Goal: Task Accomplishment & Management: Manage account settings

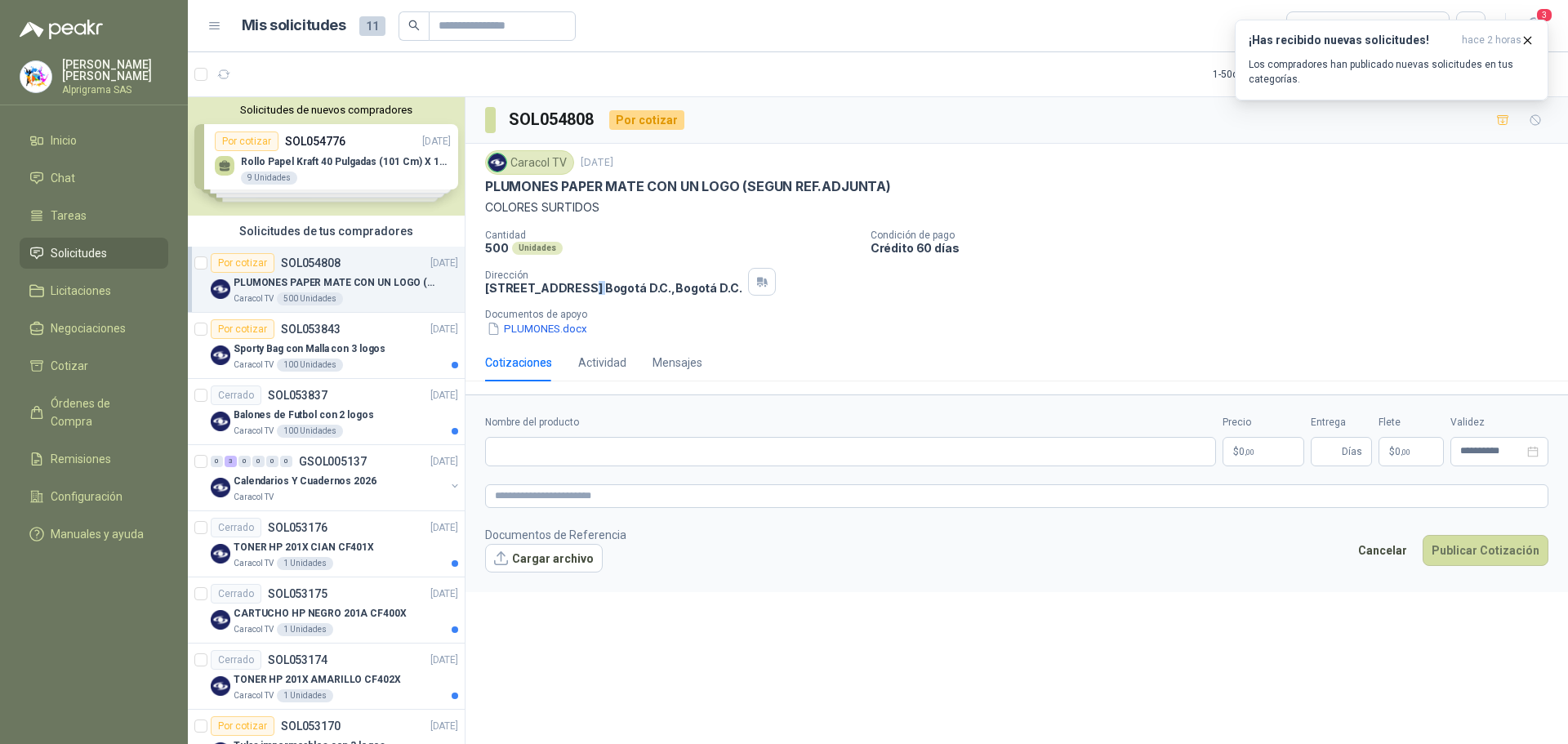
drag, startPoint x: 606, startPoint y: 287, endPoint x: 582, endPoint y: 283, distance: 24.3
click at [582, 283] on p "[STREET_ADDRESS] , [GEOGRAPHIC_DATA] D.C." at bounding box center [612, 288] width 256 height 13
click at [621, 282] on p "[STREET_ADDRESS] , [GEOGRAPHIC_DATA] D.C." at bounding box center [612, 288] width 256 height 13
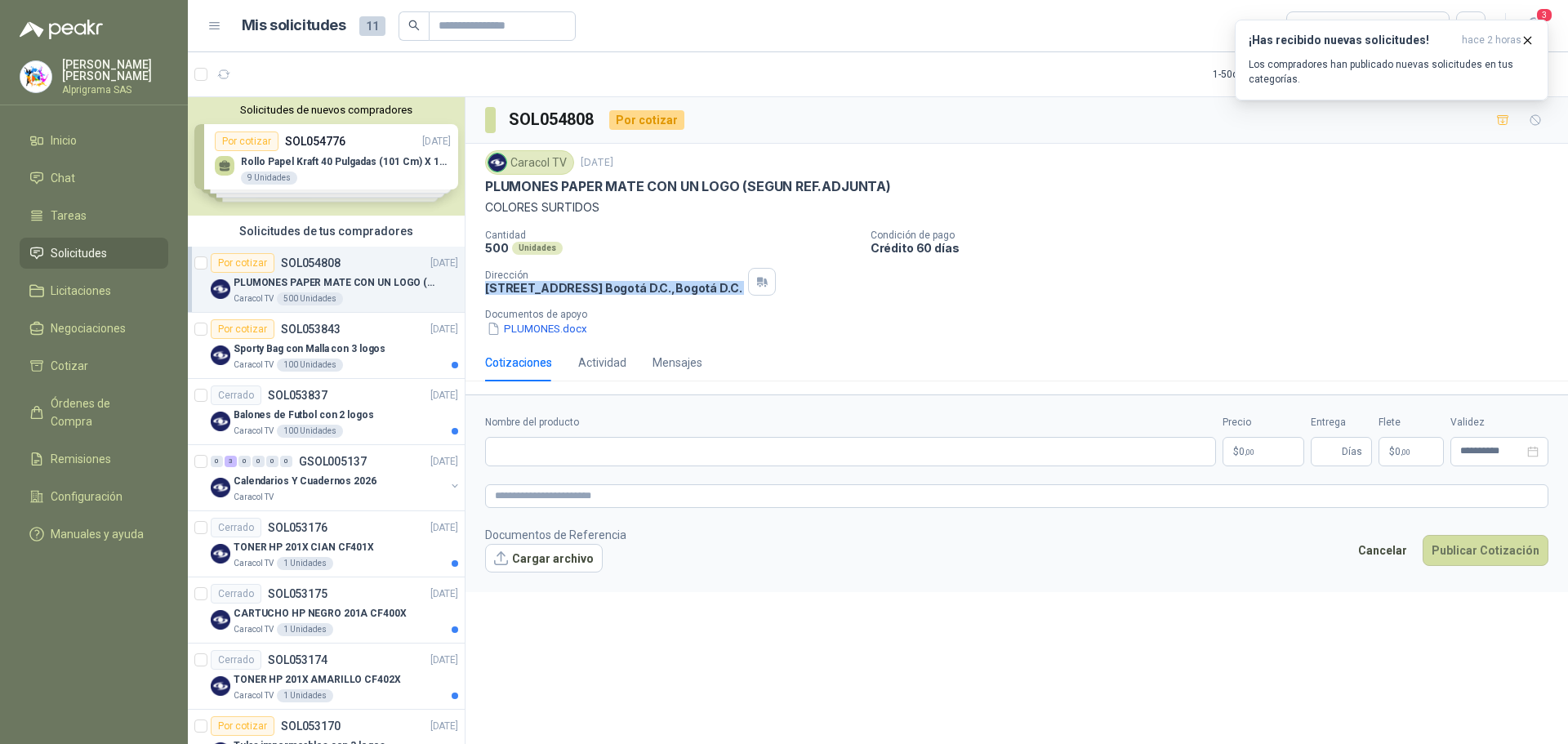
click at [621, 282] on p "[STREET_ADDRESS] , [GEOGRAPHIC_DATA] D.C." at bounding box center [612, 288] width 256 height 13
click at [339, 244] on div "Solicitudes de tus compradores" at bounding box center [326, 231] width 276 height 31
click at [351, 260] on div "Por cotizar SOL054808 [DATE]" at bounding box center [335, 263] width 248 height 19
click at [369, 223] on div "Solicitudes de tus compradores" at bounding box center [326, 231] width 276 height 31
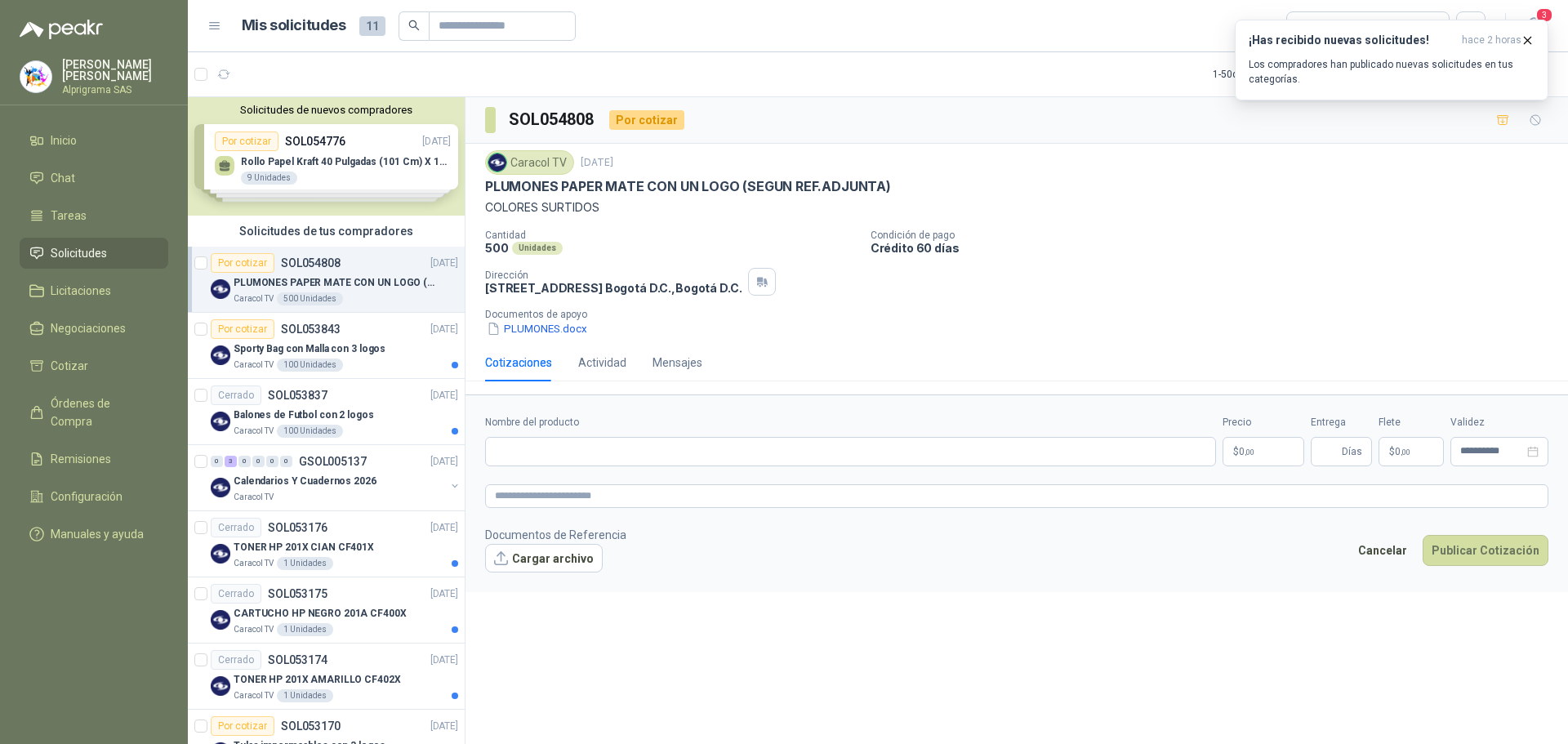
click at [364, 228] on div "Solicitudes de tus compradores" at bounding box center [326, 231] width 276 height 31
click at [338, 181] on div "Solicitudes de nuevos compradores Por cotizar SOL054776 [DATE] Rollo Papel [PER…" at bounding box center [326, 156] width 276 height 118
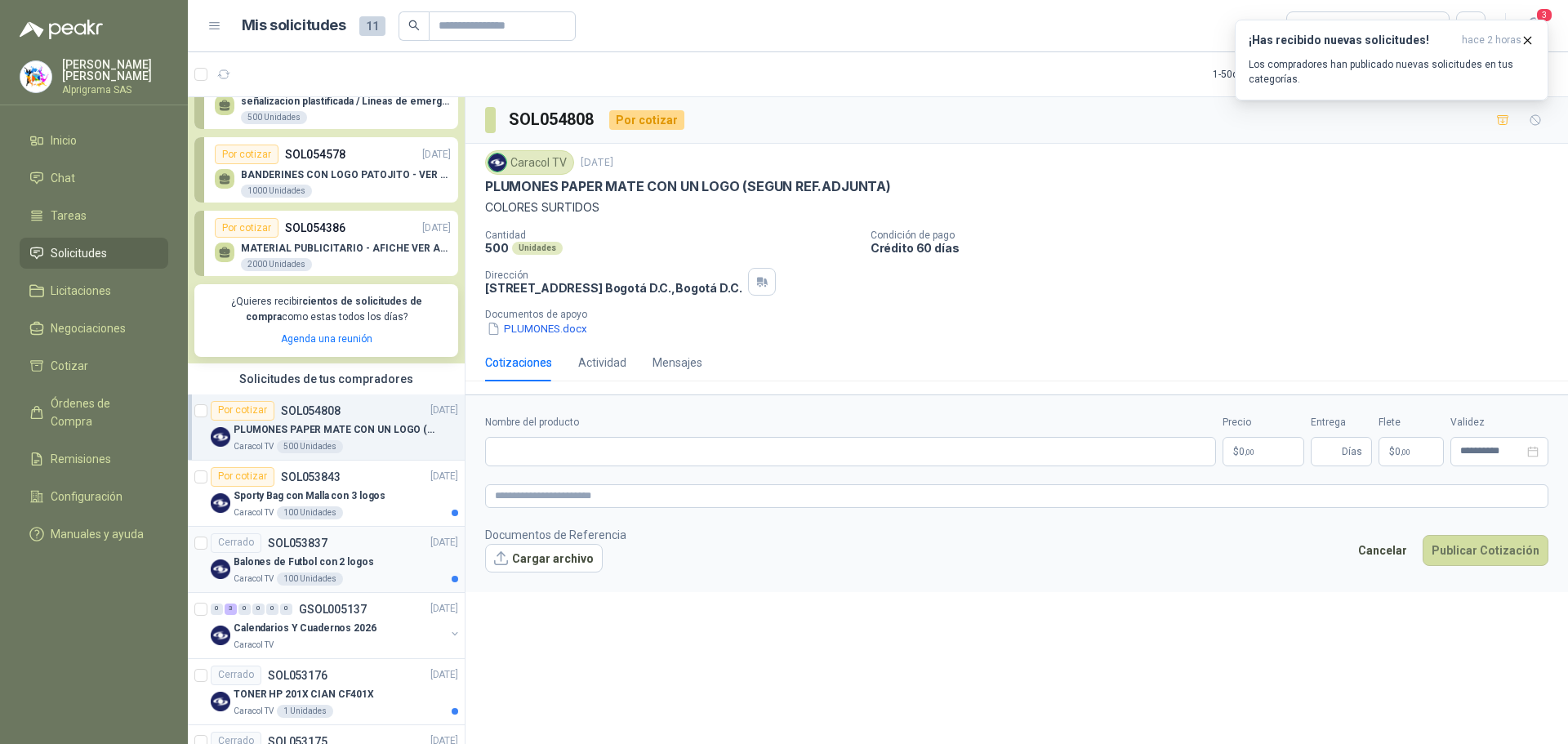
scroll to position [163, 0]
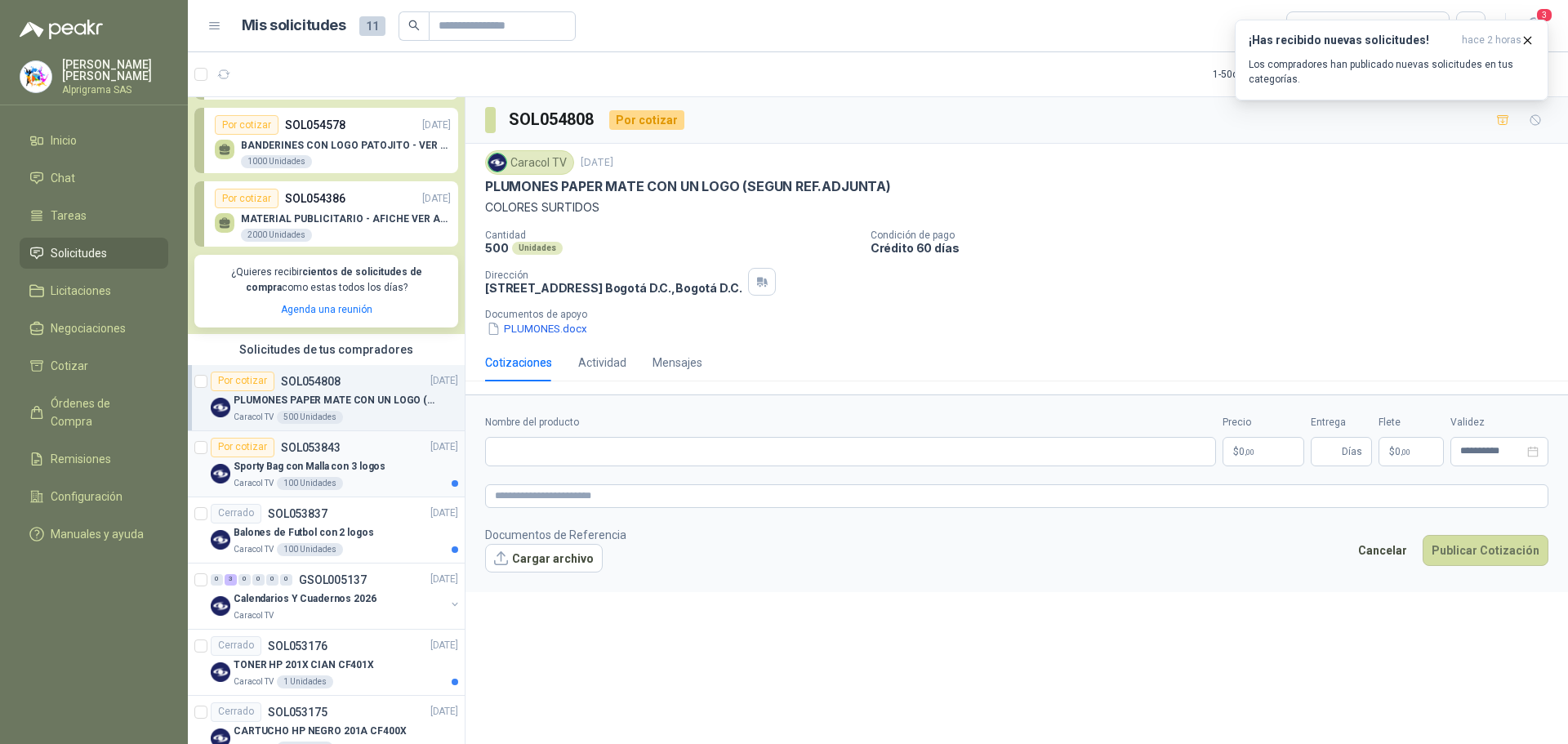
click at [386, 468] on div "Sporty Bag con Malla con 3 logos" at bounding box center [345, 467] width 225 height 19
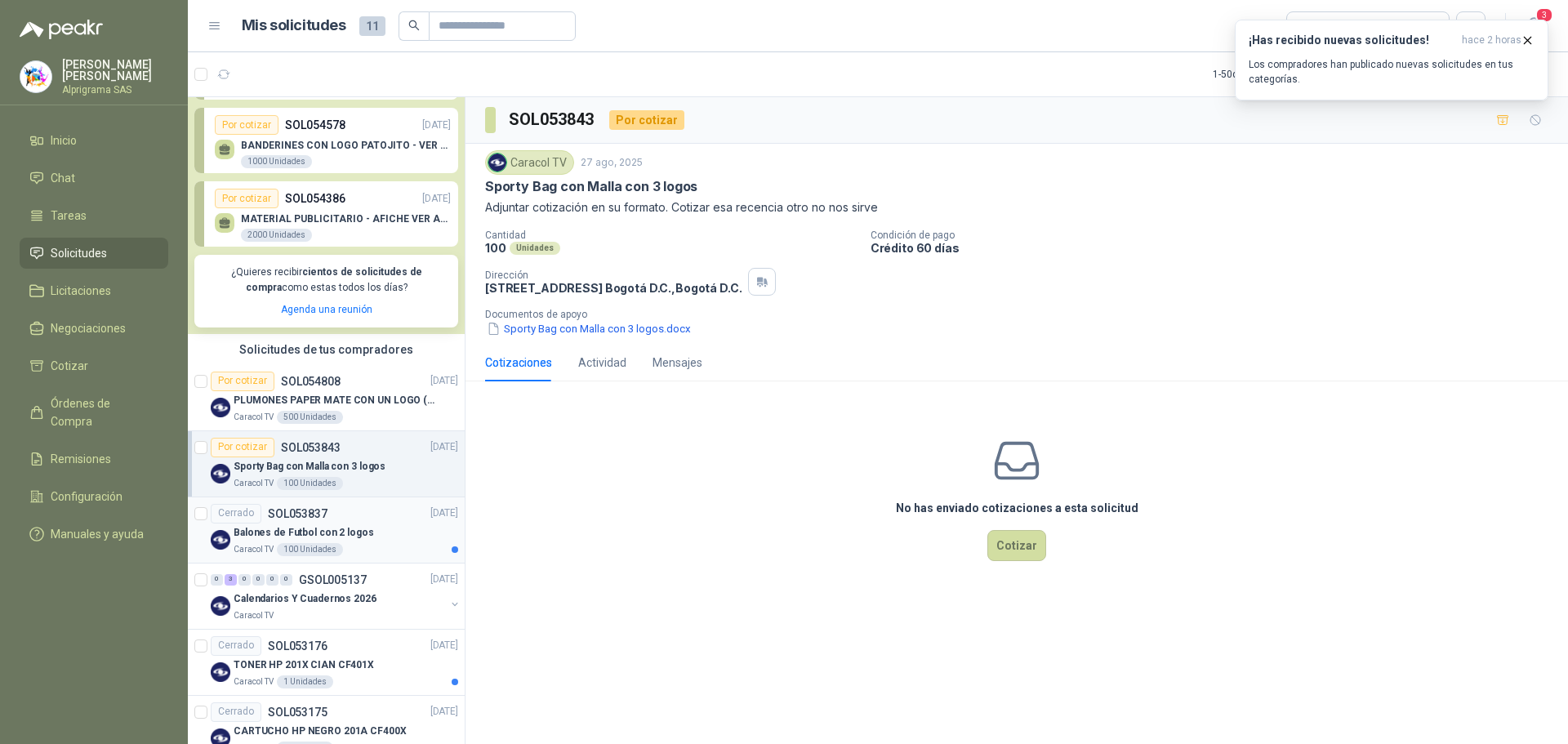
click at [354, 537] on p "Balones de Futbol con 2 logos" at bounding box center [303, 533] width 140 height 15
